Goal: Information Seeking & Learning: Learn about a topic

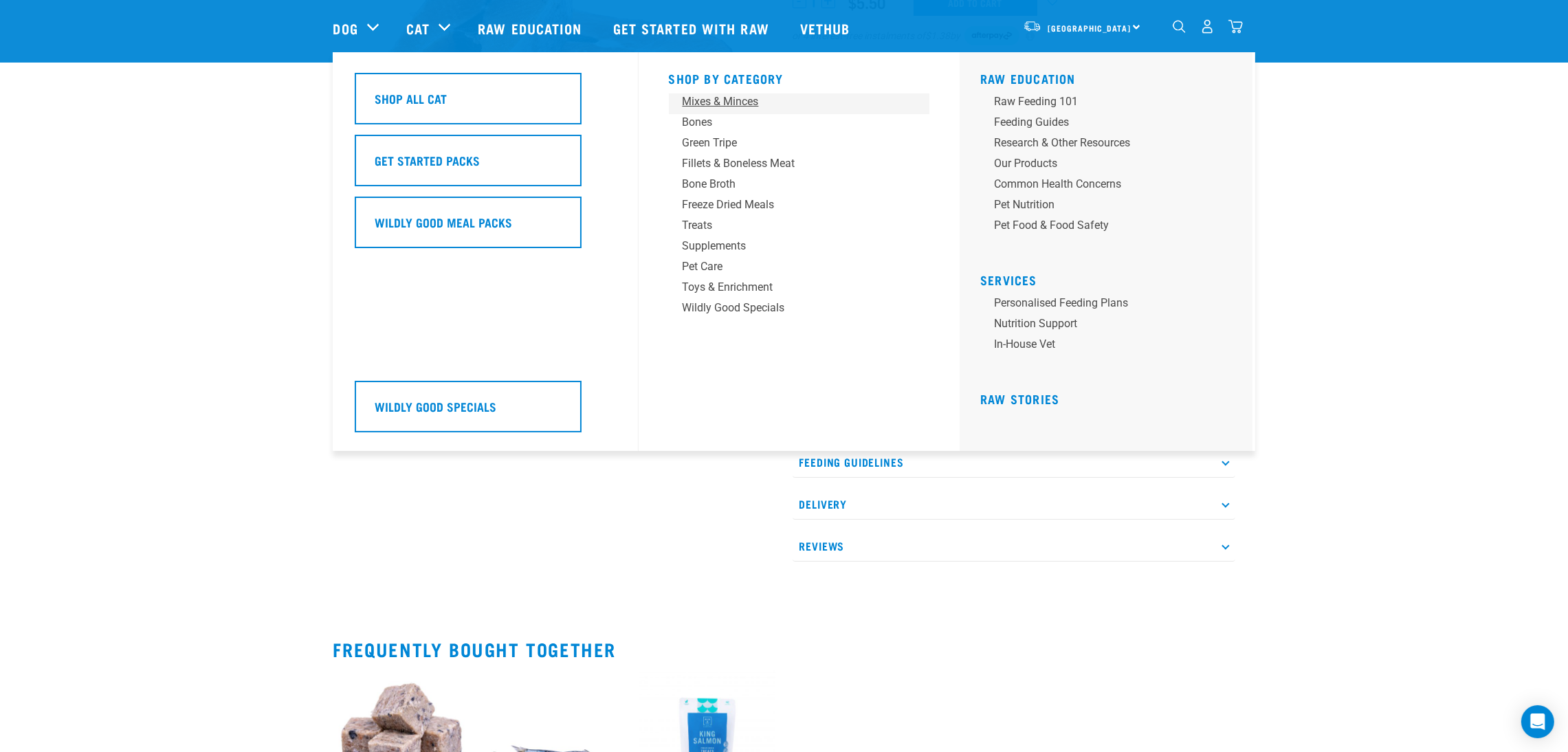
click at [713, 95] on div "Mixes & Minces" at bounding box center [790, 101] width 214 height 16
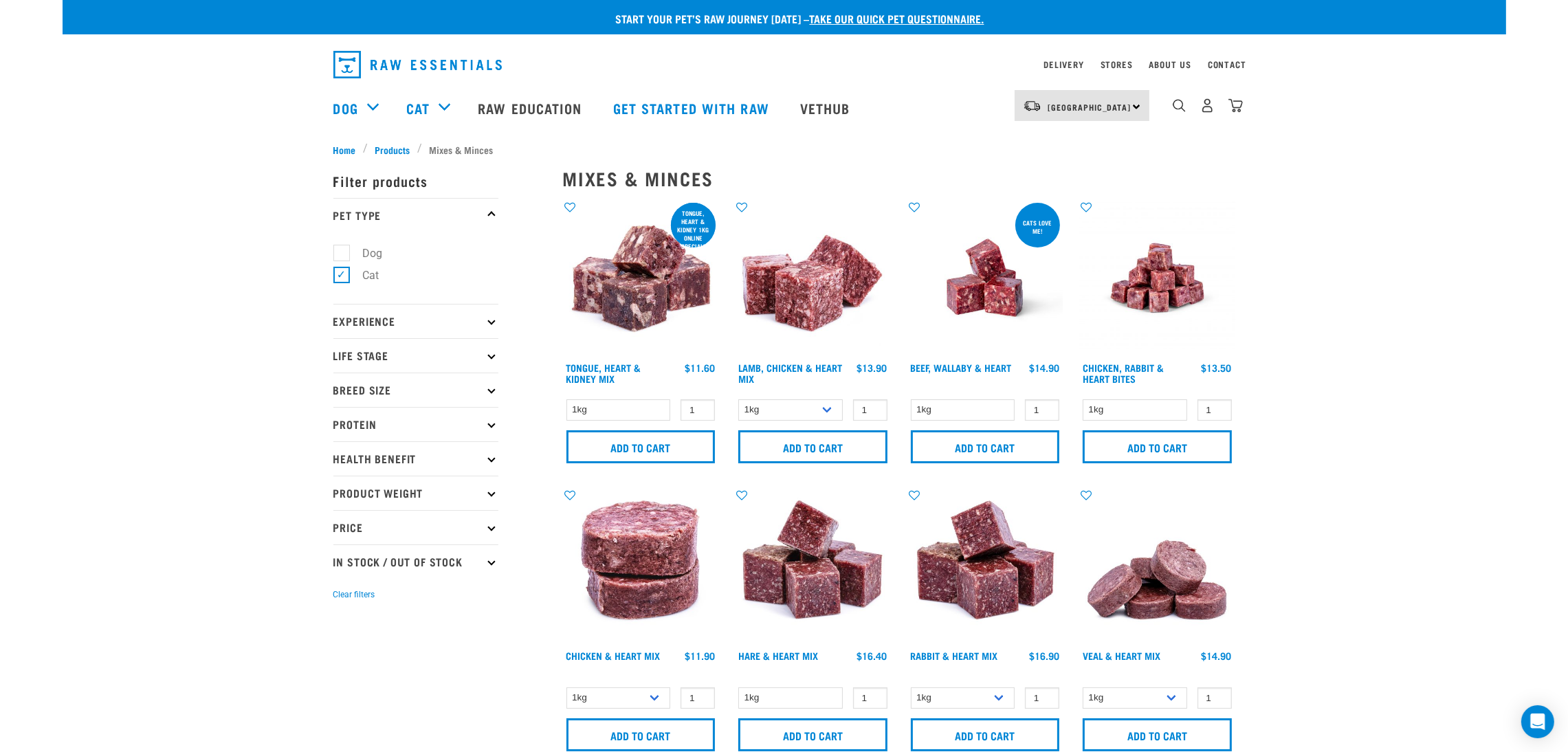
click at [341, 252] on label "Dog" at bounding box center [364, 253] width 48 height 17
click at [333, 252] on input "Dog" at bounding box center [338, 250] width 9 height 9
checkbox input "true"
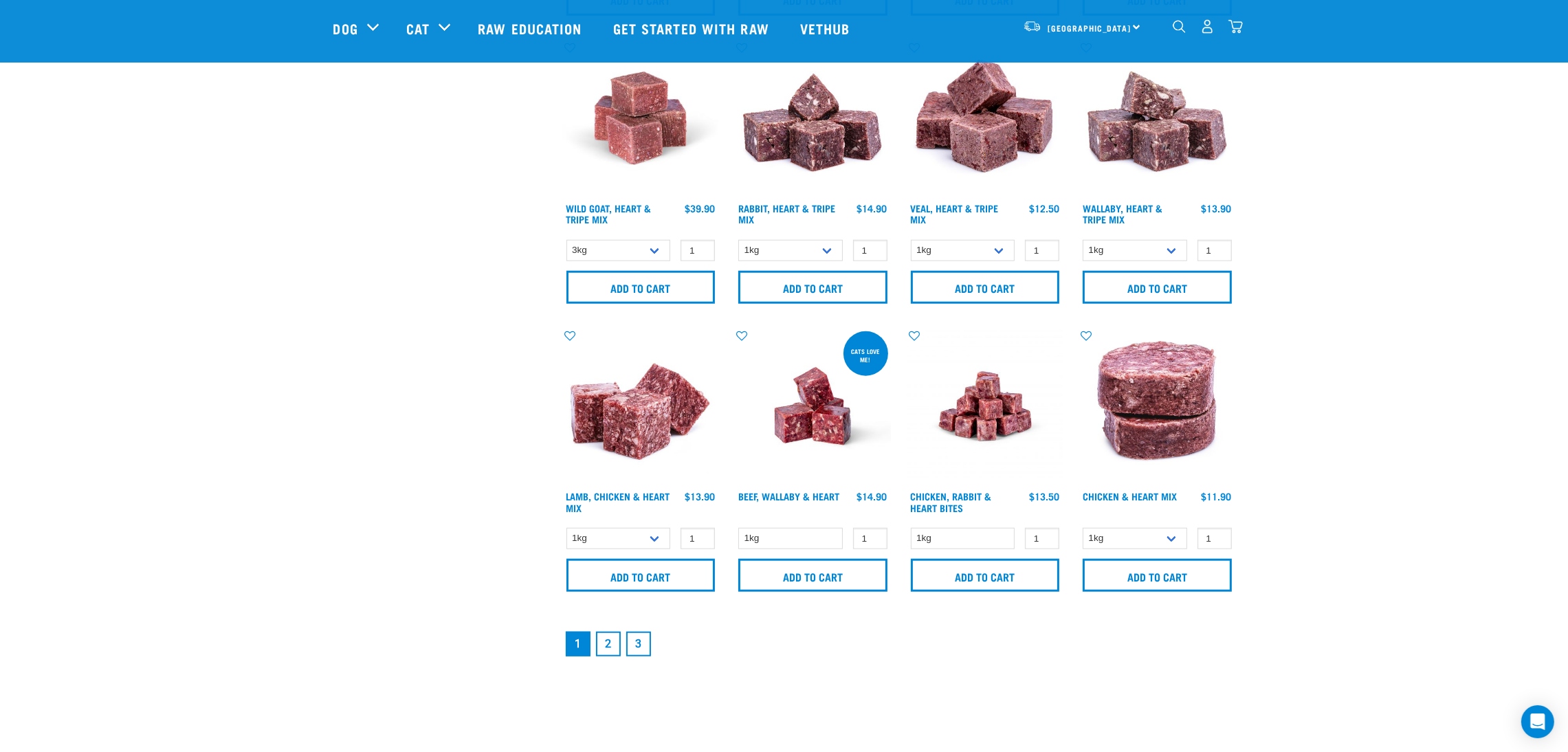
scroll to position [1957, 0]
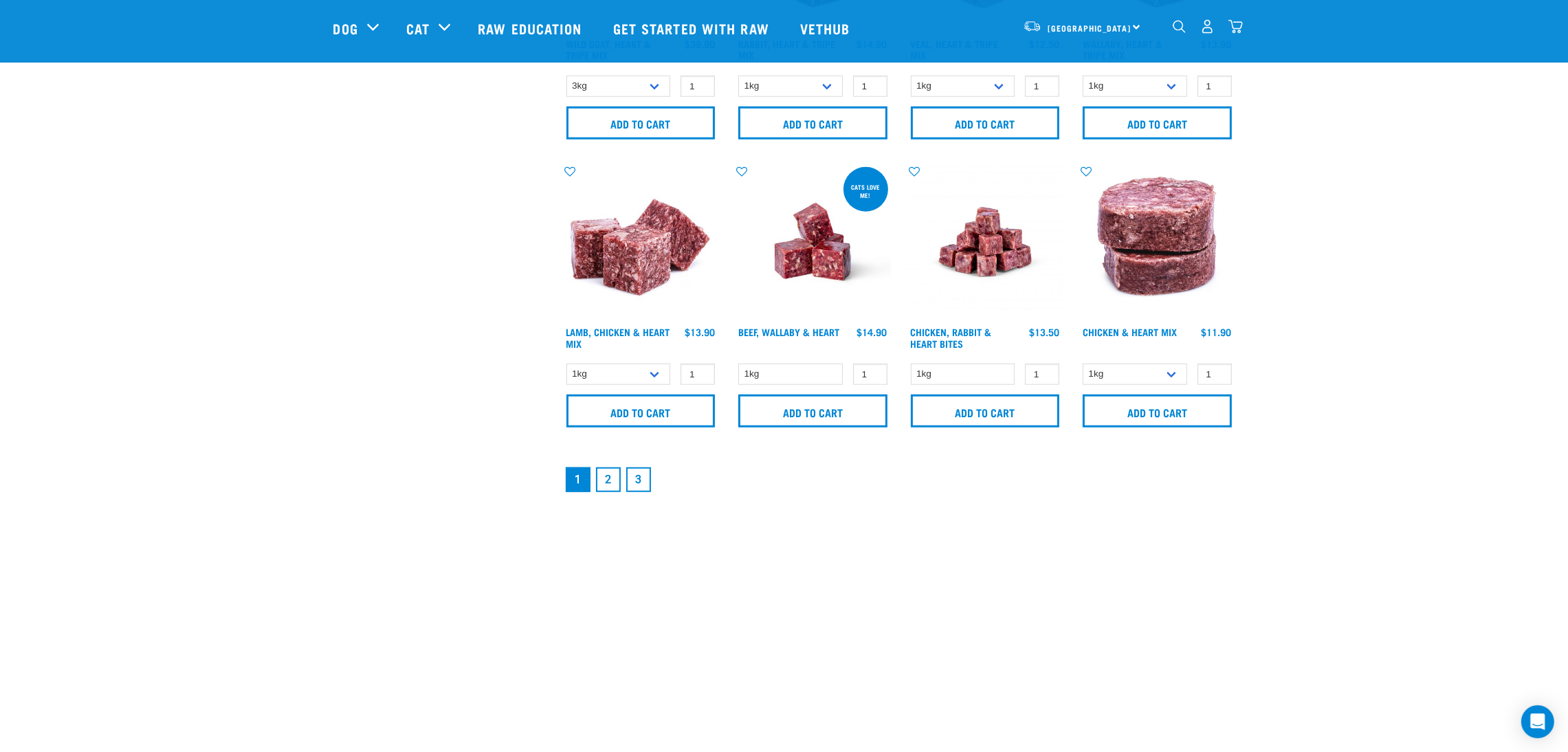
click at [642, 487] on link "3" at bounding box center [639, 480] width 25 height 25
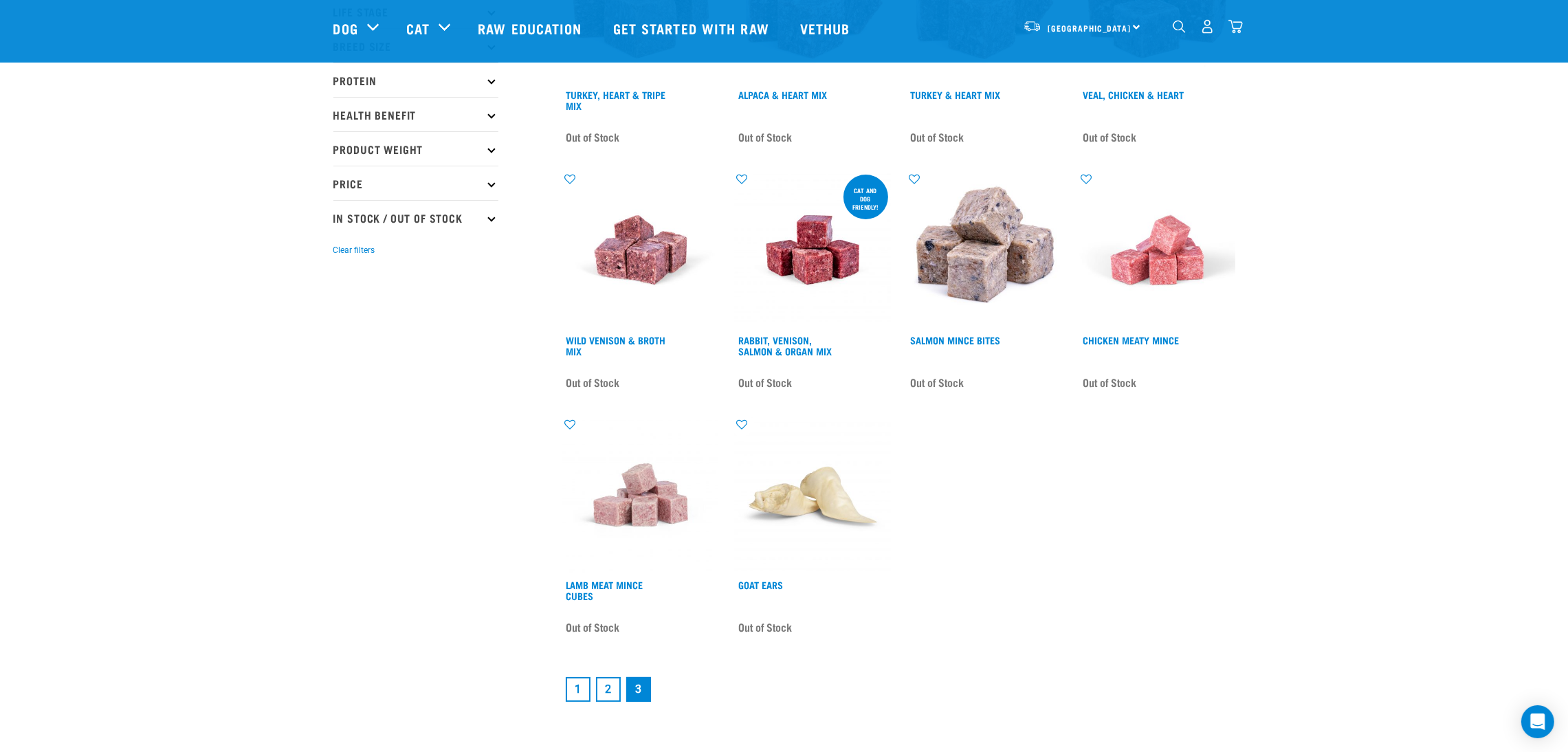
scroll to position [206, 0]
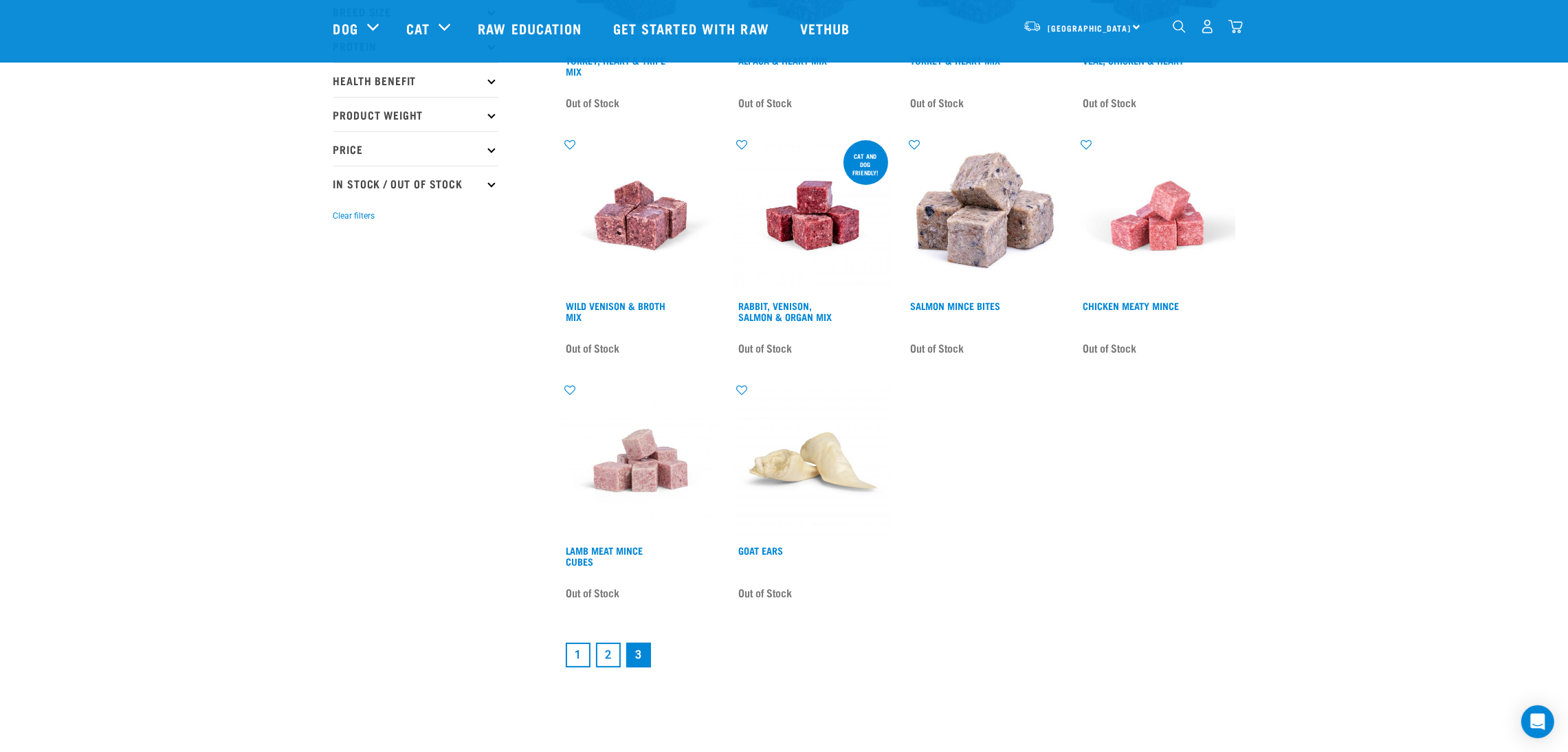
click at [601, 665] on link "2" at bounding box center [609, 655] width 25 height 25
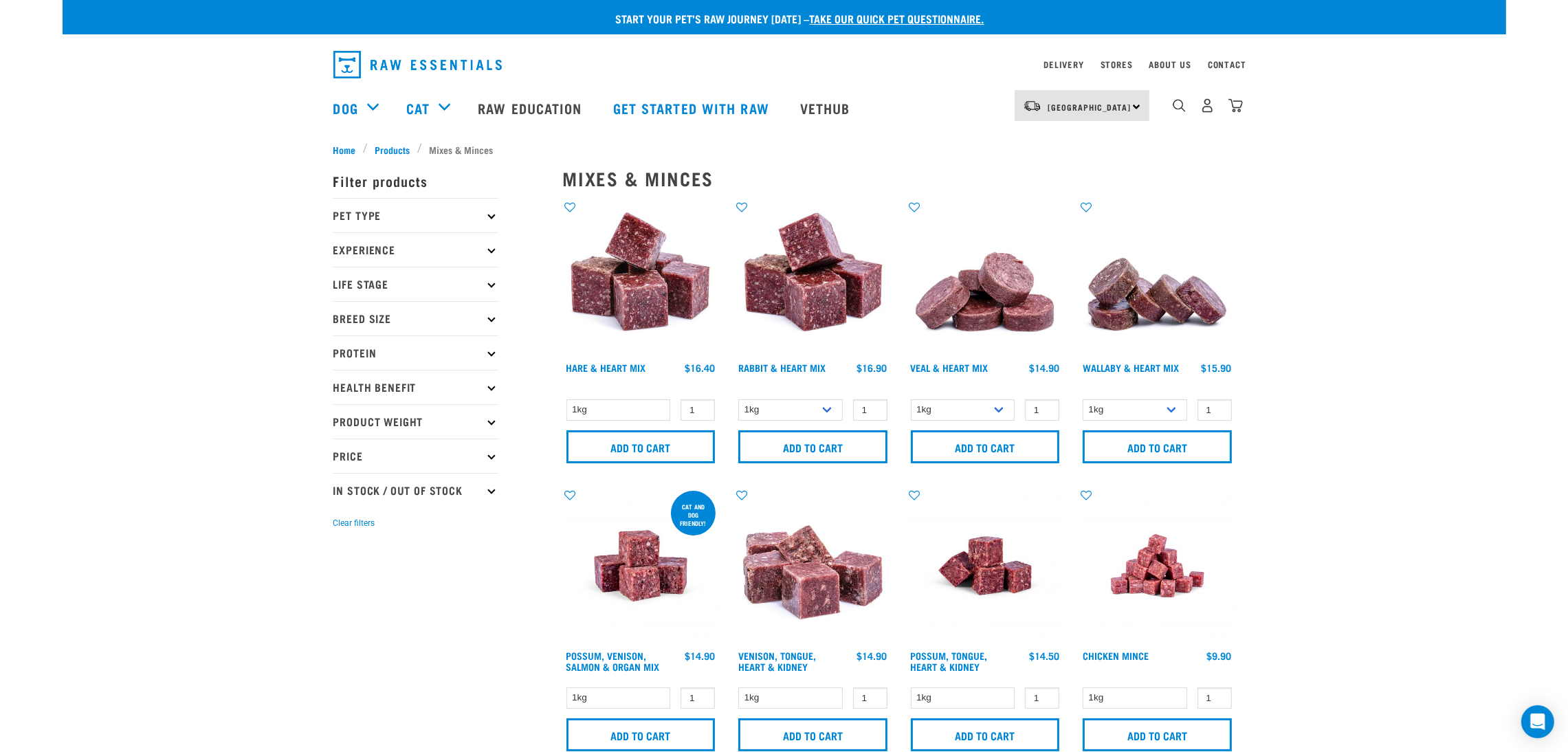
click at [432, 352] on p "Protein" at bounding box center [416, 352] width 165 height 35
click at [344, 416] on label "Chicken" at bounding box center [374, 412] width 66 height 17
click at [342, 415] on input "Chicken" at bounding box center [338, 411] width 9 height 9
checkbox input "true"
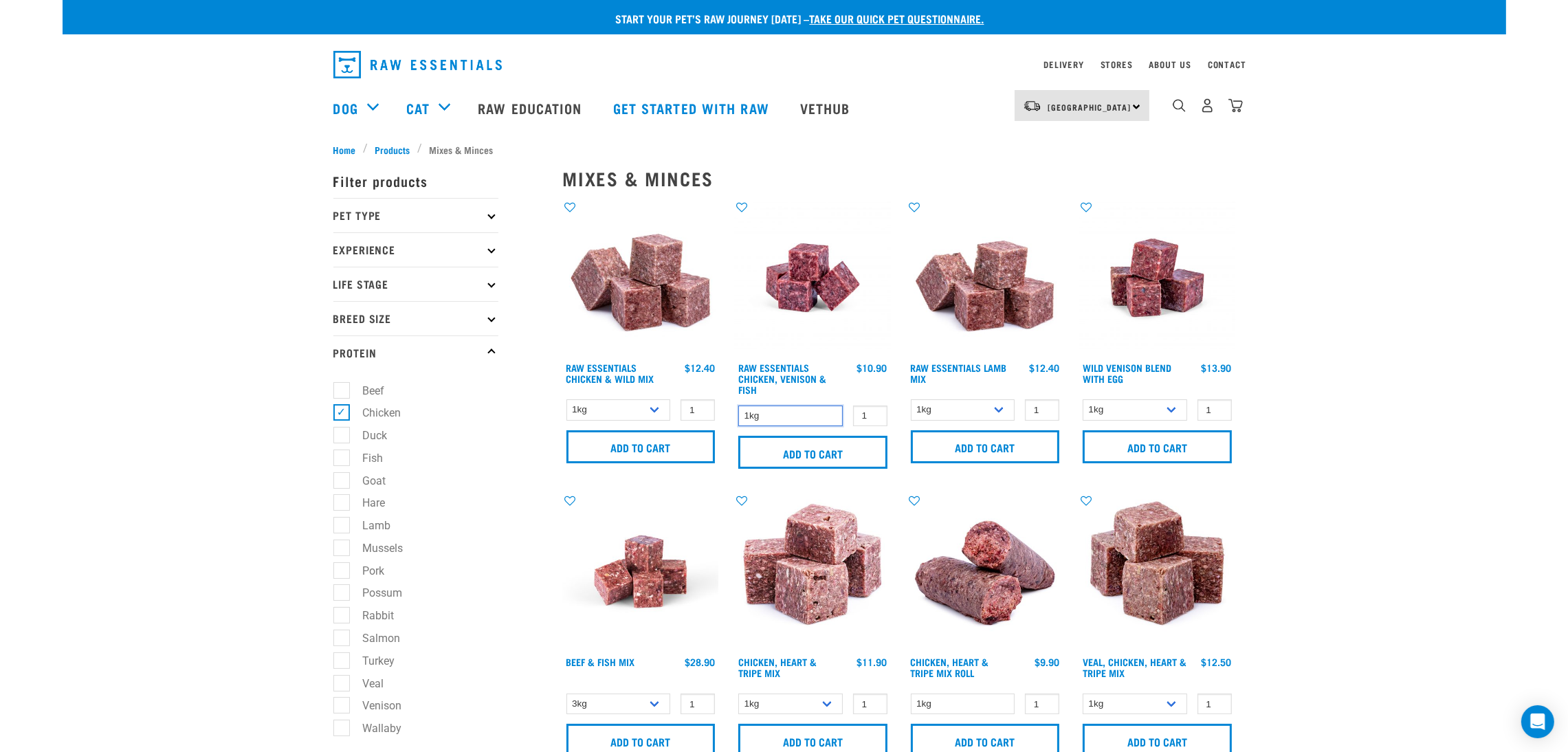
click at [822, 414] on select "1kg" at bounding box center [790, 416] width 104 height 21
click at [784, 383] on link "Raw Essentials Chicken, Venison & Fish" at bounding box center [782, 378] width 88 height 27
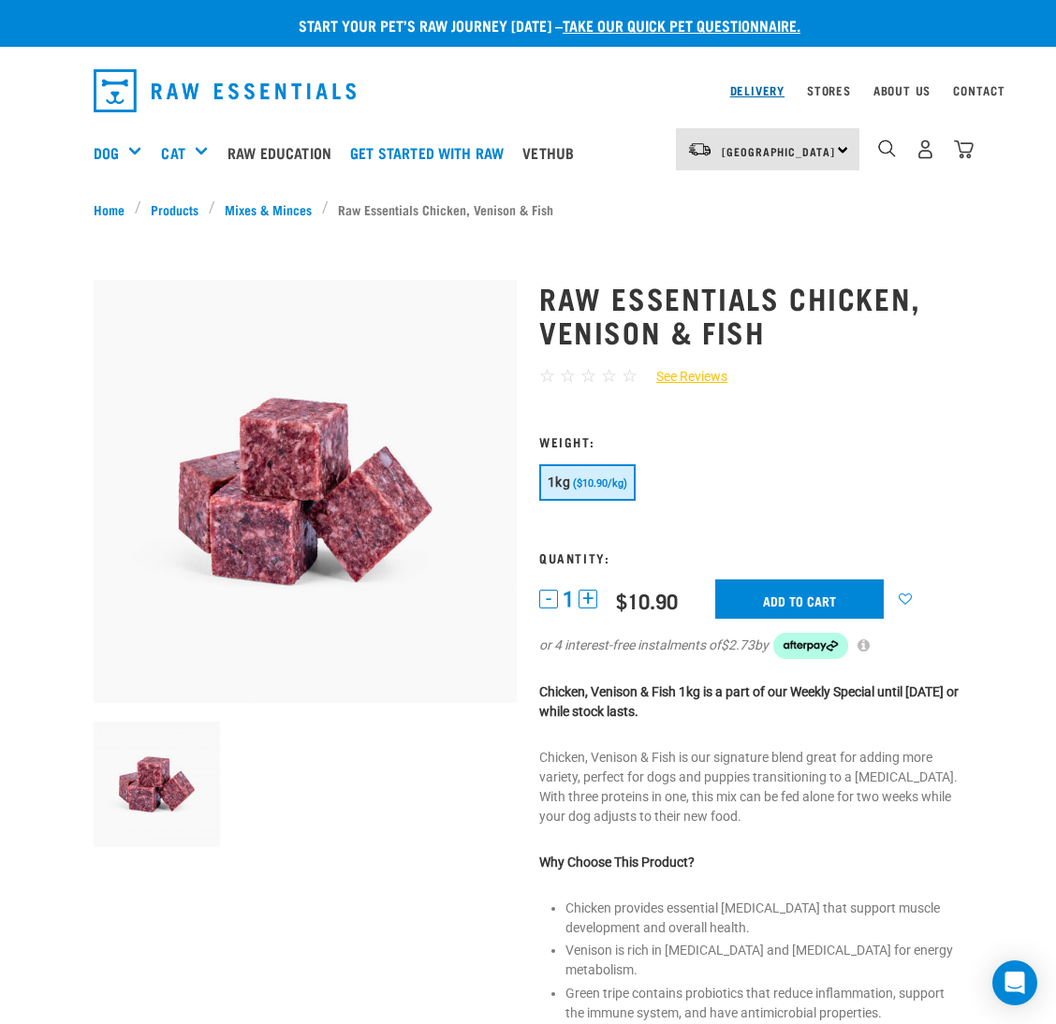
click at [753, 80] on div "Delivery" at bounding box center [757, 91] width 54 height 22
click at [751, 87] on link "Delivery" at bounding box center [757, 90] width 54 height 7
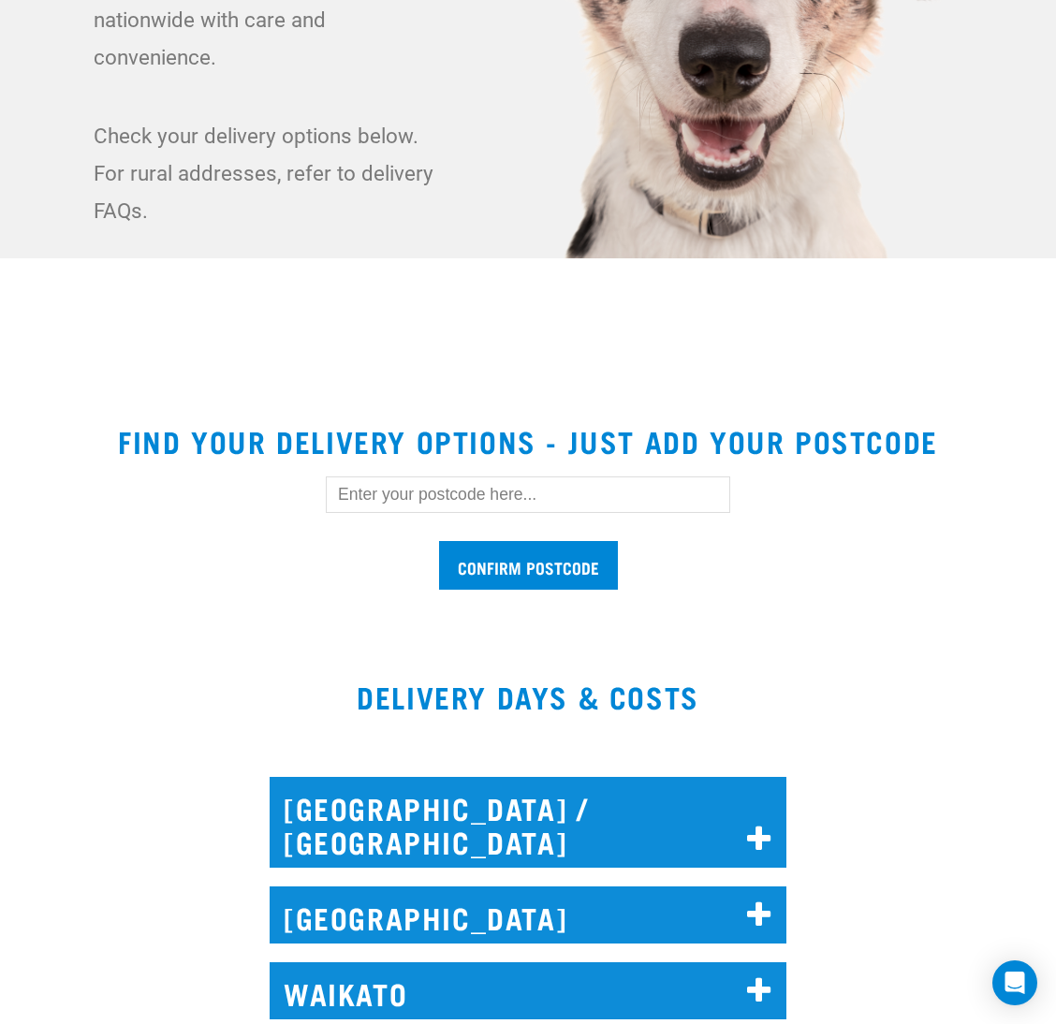
scroll to position [841, 0]
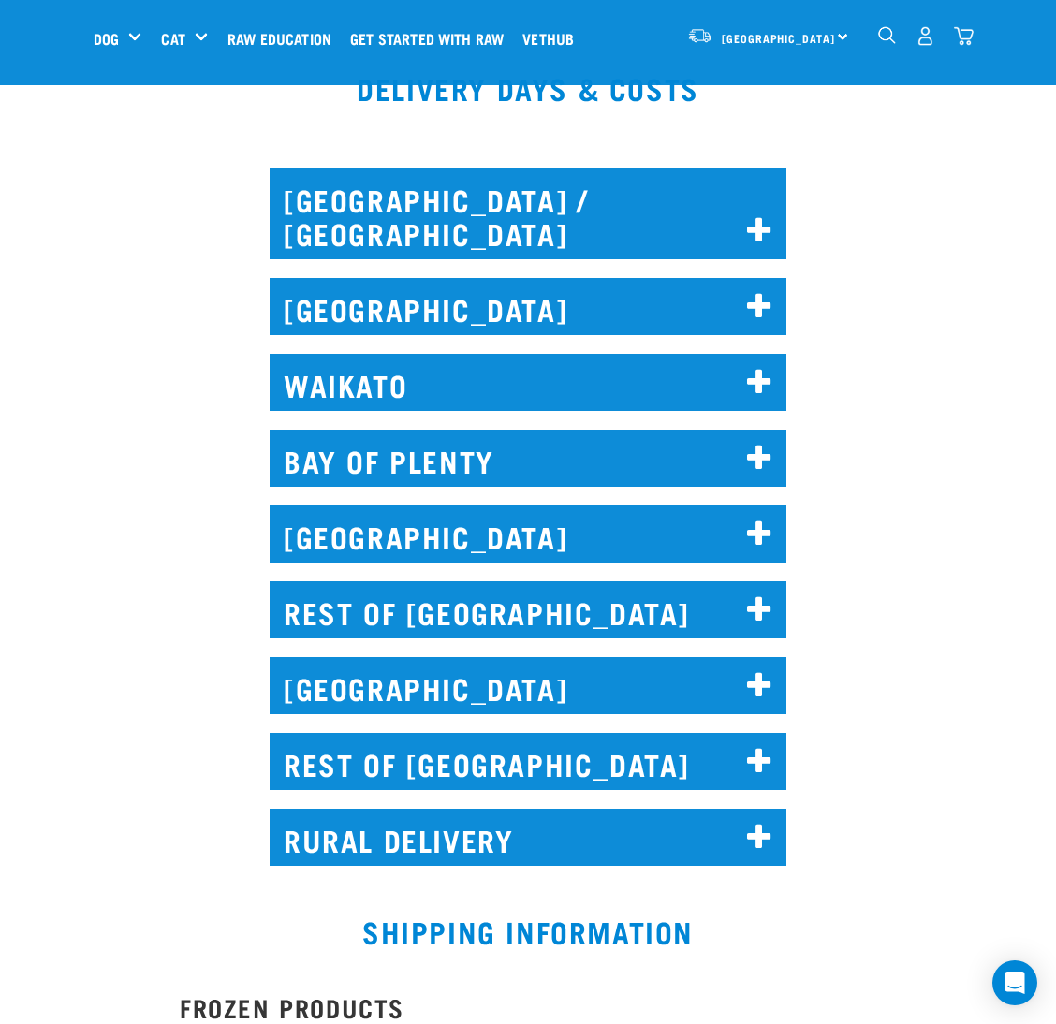
click at [394, 354] on h2 "WAIKATO" at bounding box center [528, 382] width 517 height 57
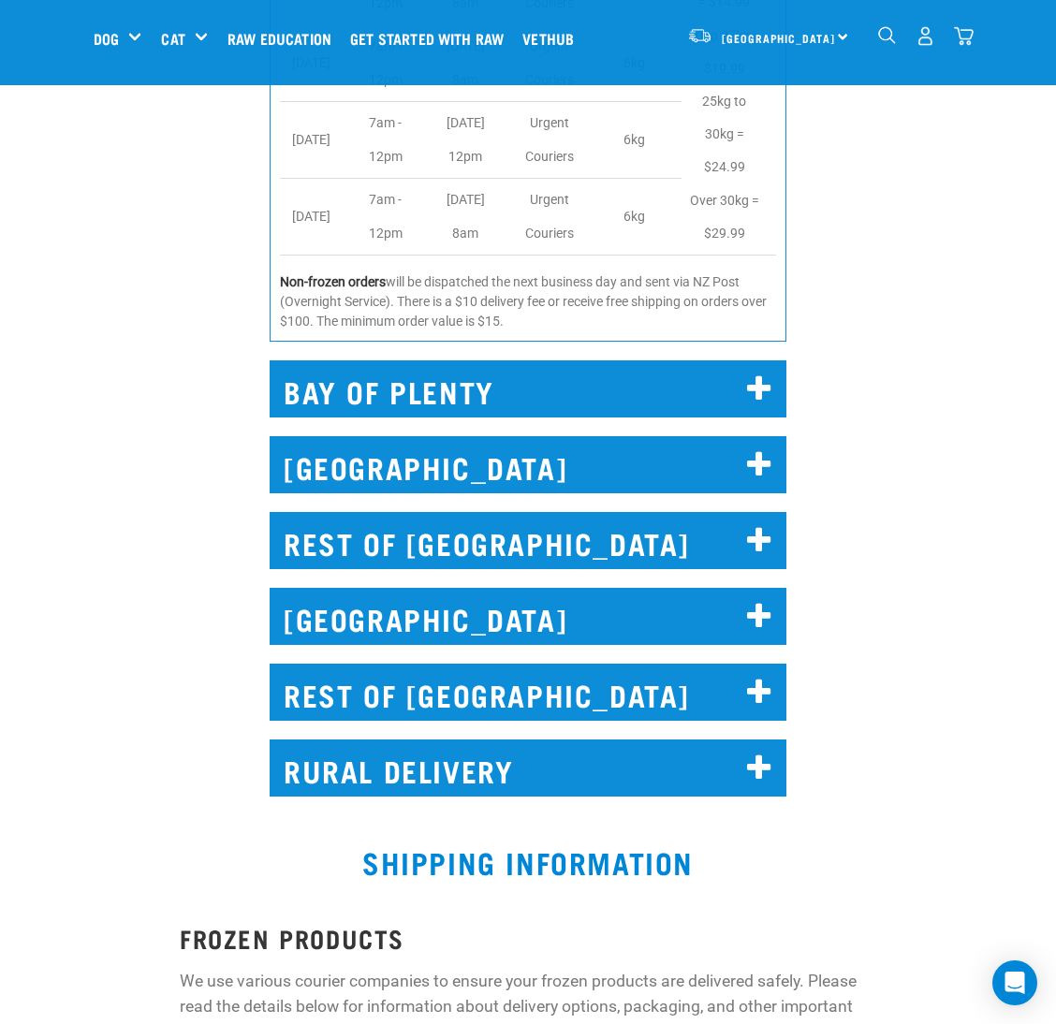
scroll to position [1543, 0]
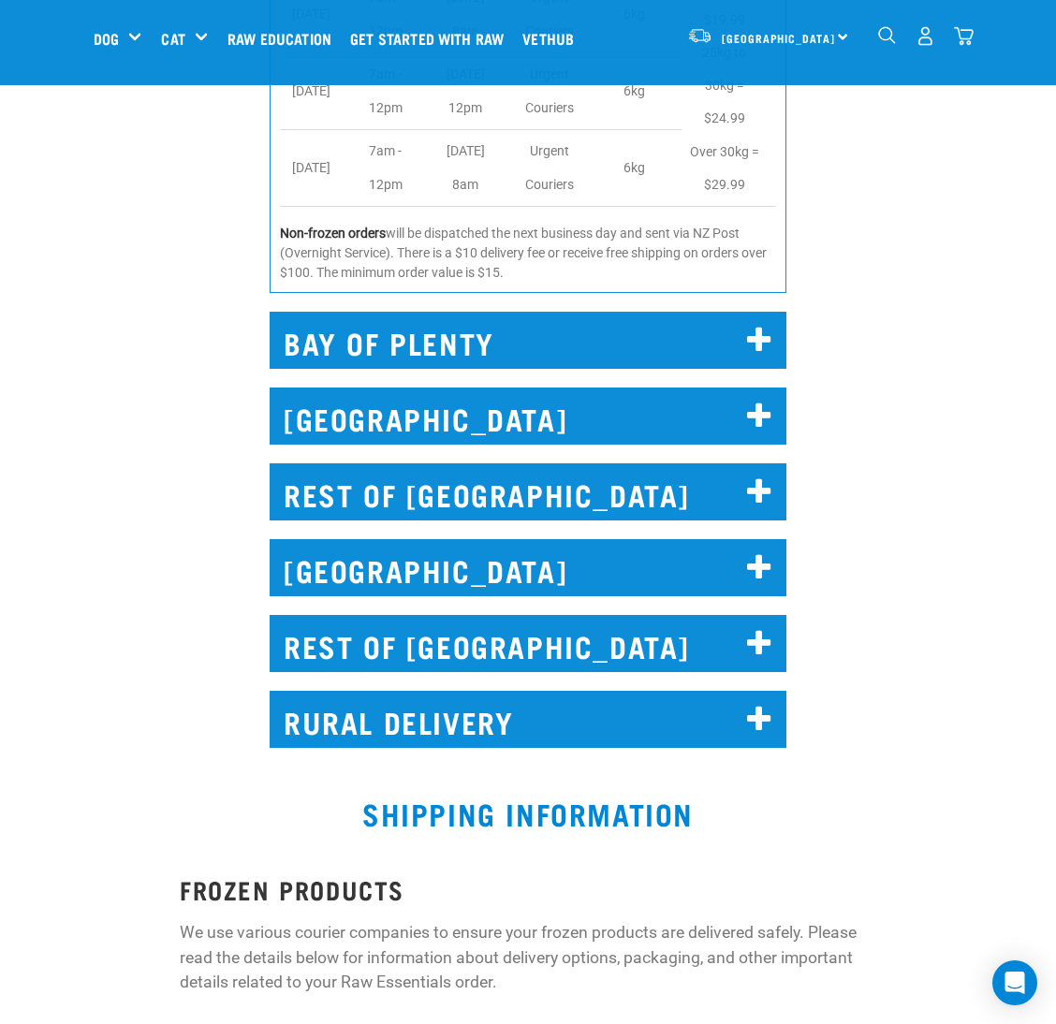
click at [492, 463] on h2 "REST OF NORTH ISLAND" at bounding box center [528, 491] width 517 height 57
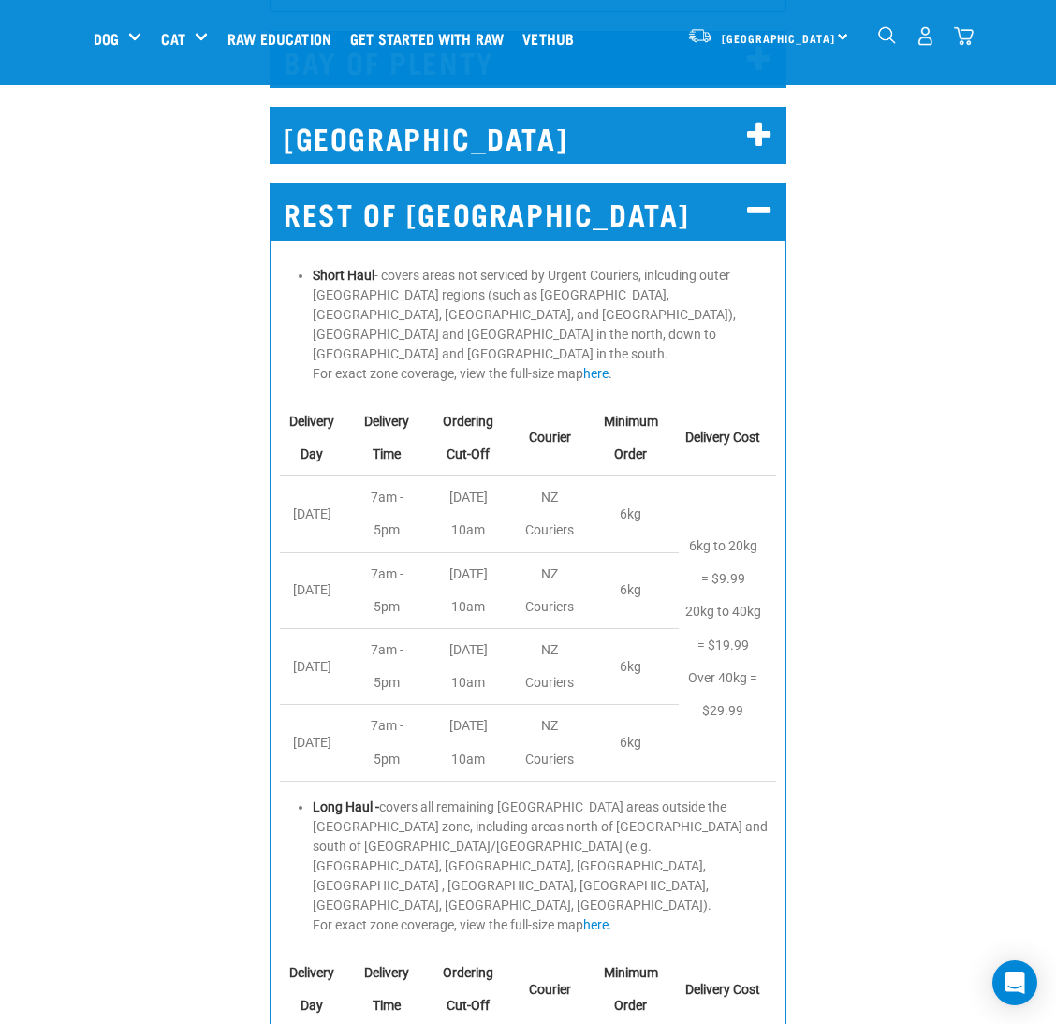
scroll to position [2106, 0]
